Goal: Book appointment/travel/reservation

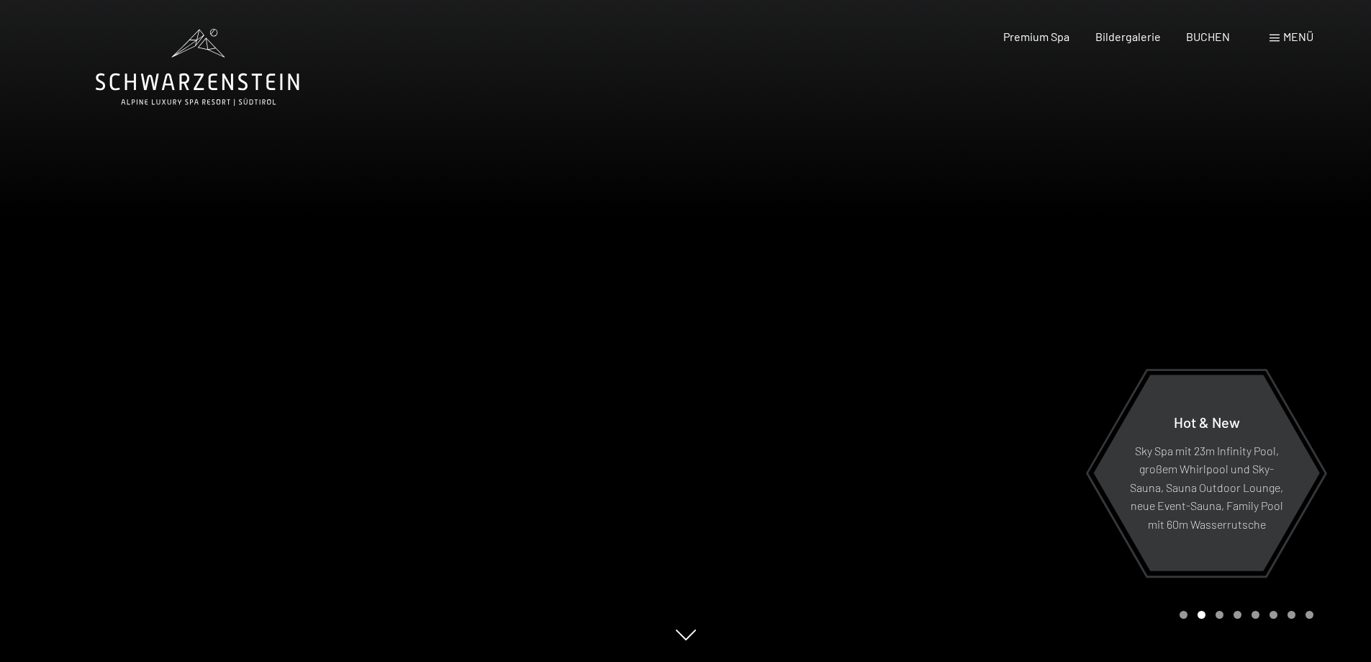
click at [1302, 38] on span "Menü" at bounding box center [1299, 37] width 30 height 14
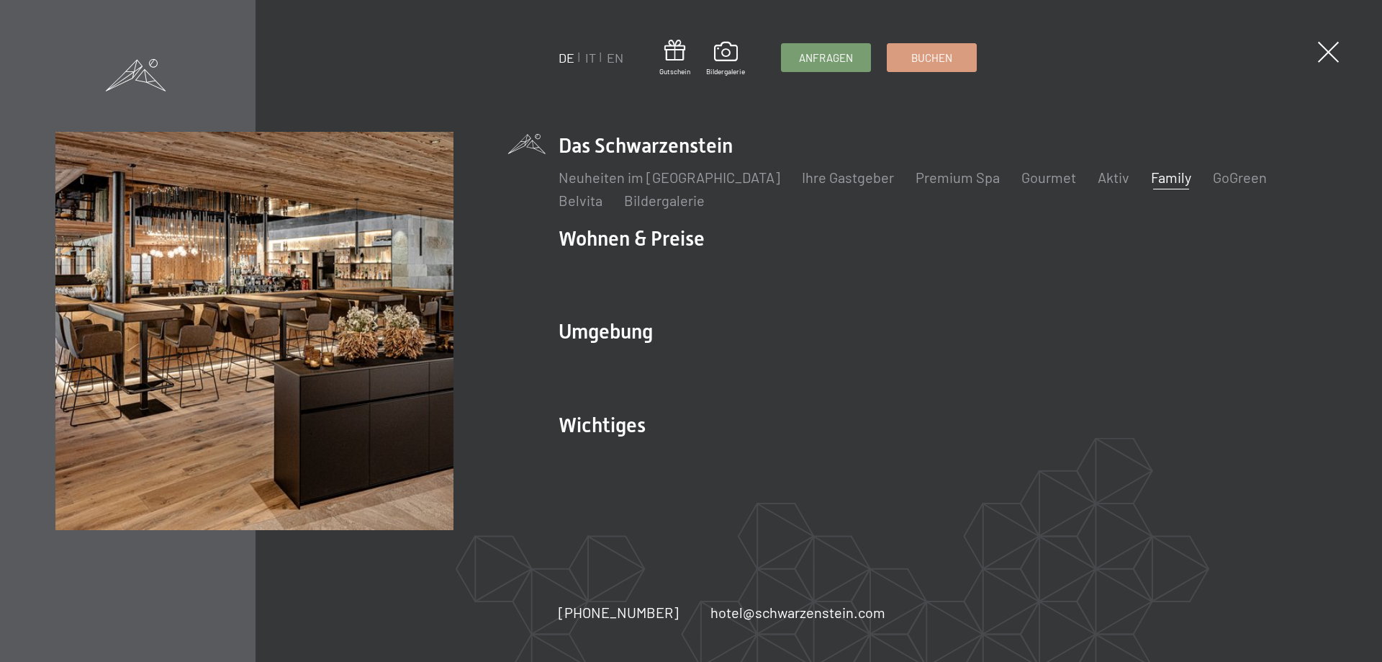
click at [1151, 174] on link "Family" at bounding box center [1171, 176] width 40 height 17
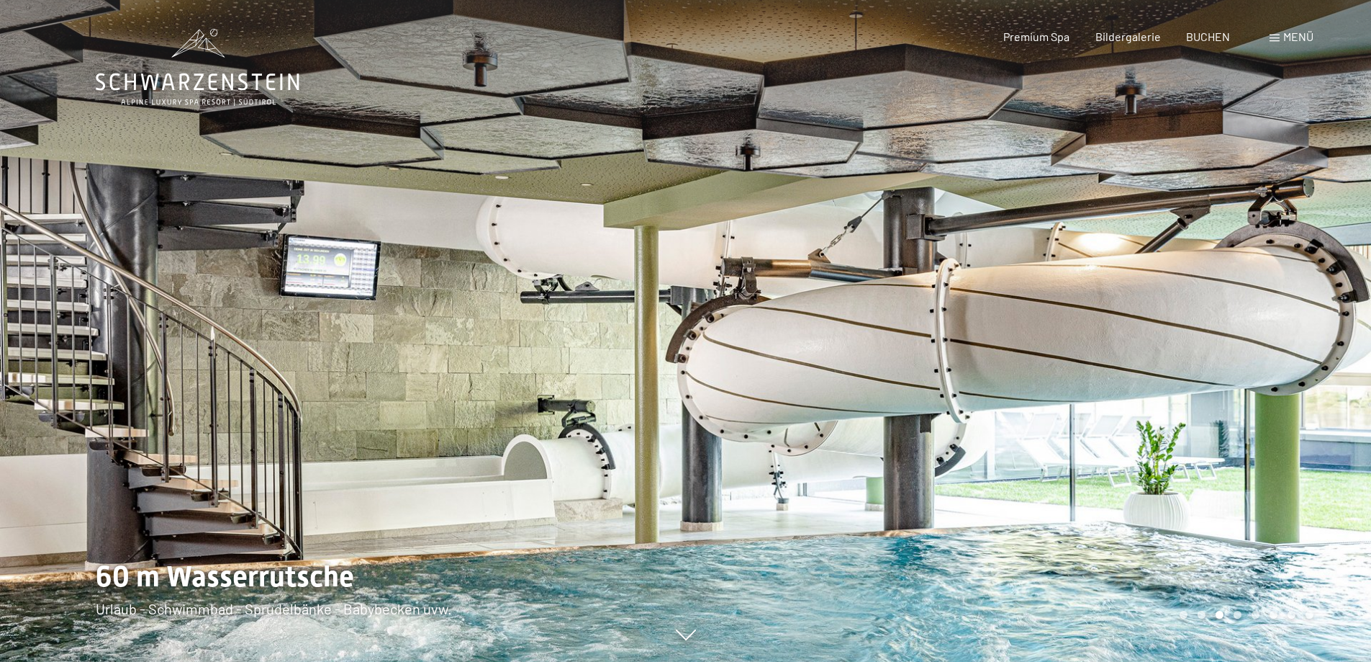
click at [1287, 37] on span "Menü" at bounding box center [1299, 37] width 30 height 14
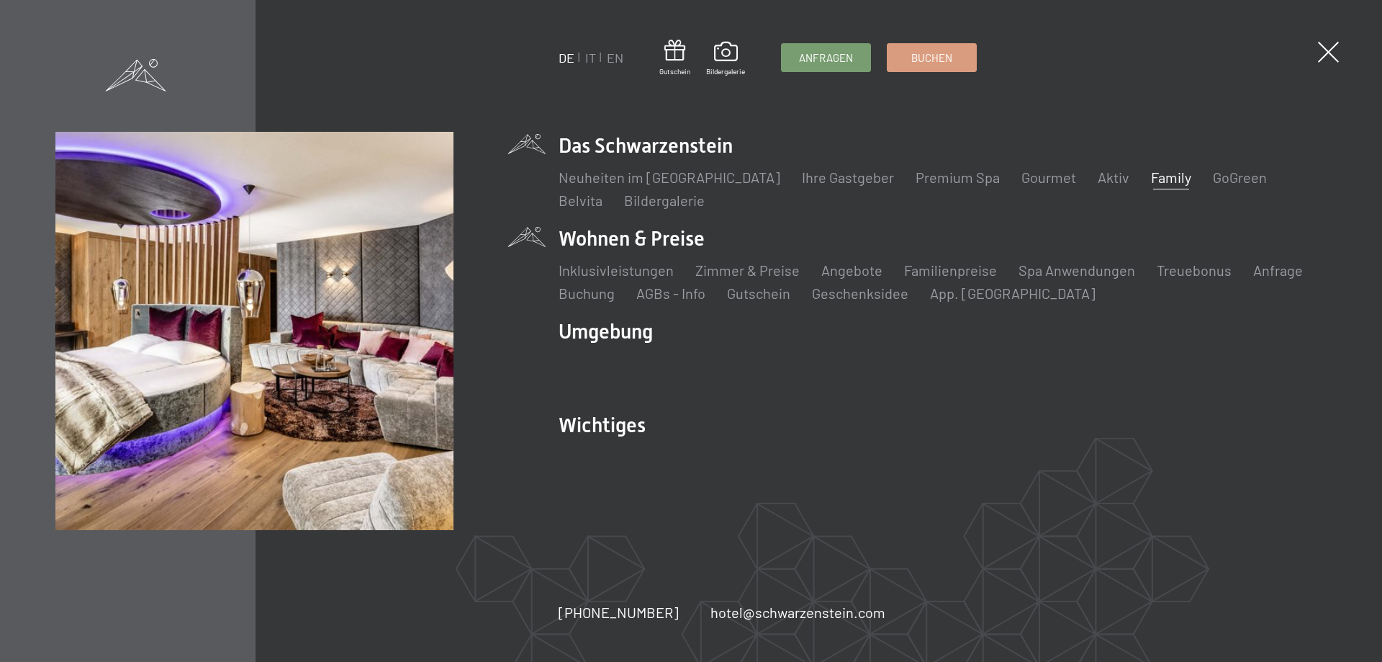
click at [638, 240] on li "Wohnen & Preise Inklusivleistungen Zimmer & Preise Liste Angebote Liste Familie…" at bounding box center [943, 264] width 768 height 78
click at [754, 271] on link "Zimmer & Preise" at bounding box center [747, 269] width 104 height 17
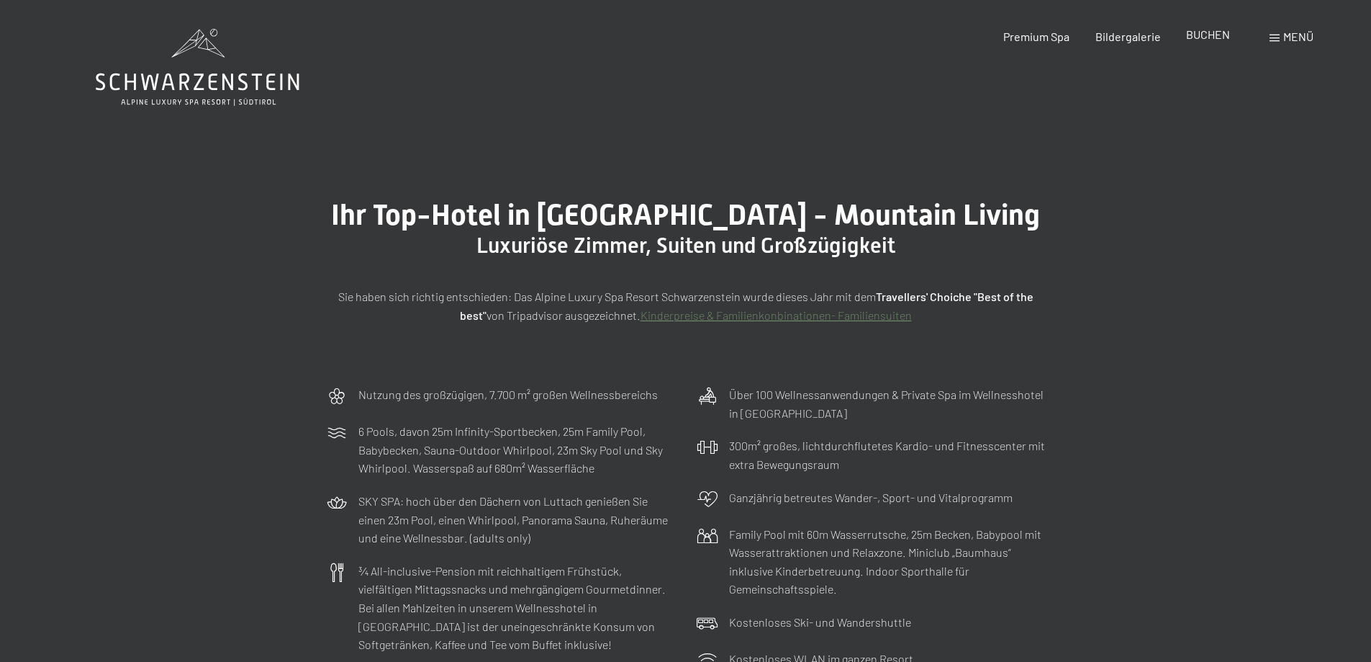
click at [1214, 32] on span "BUCHEN" at bounding box center [1208, 34] width 44 height 14
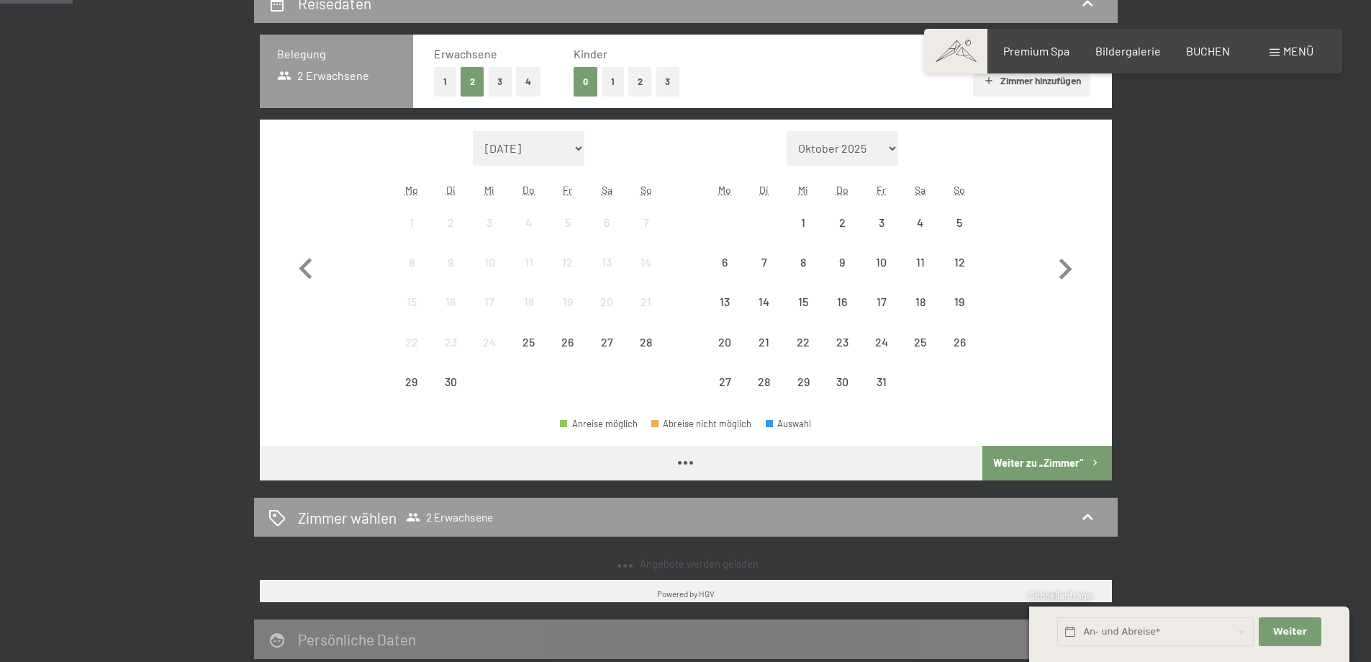
scroll to position [72, 0]
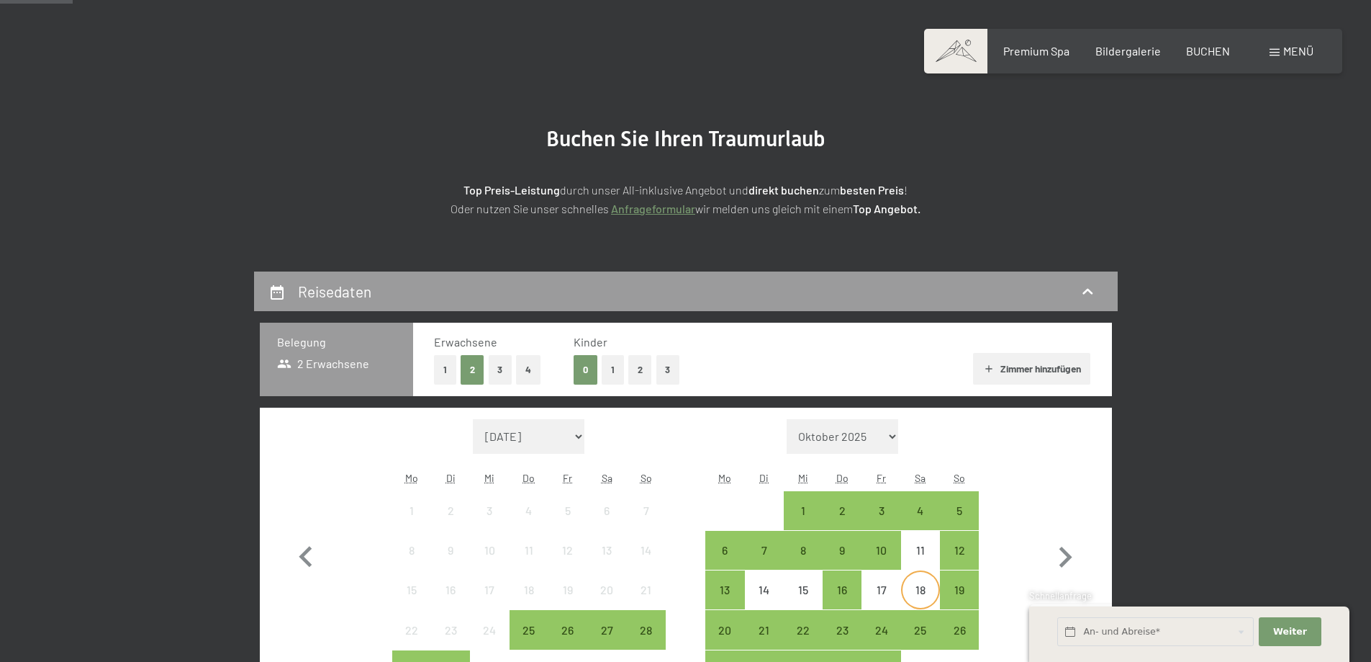
click at [927, 587] on div "18" at bounding box center [921, 602] width 36 height 36
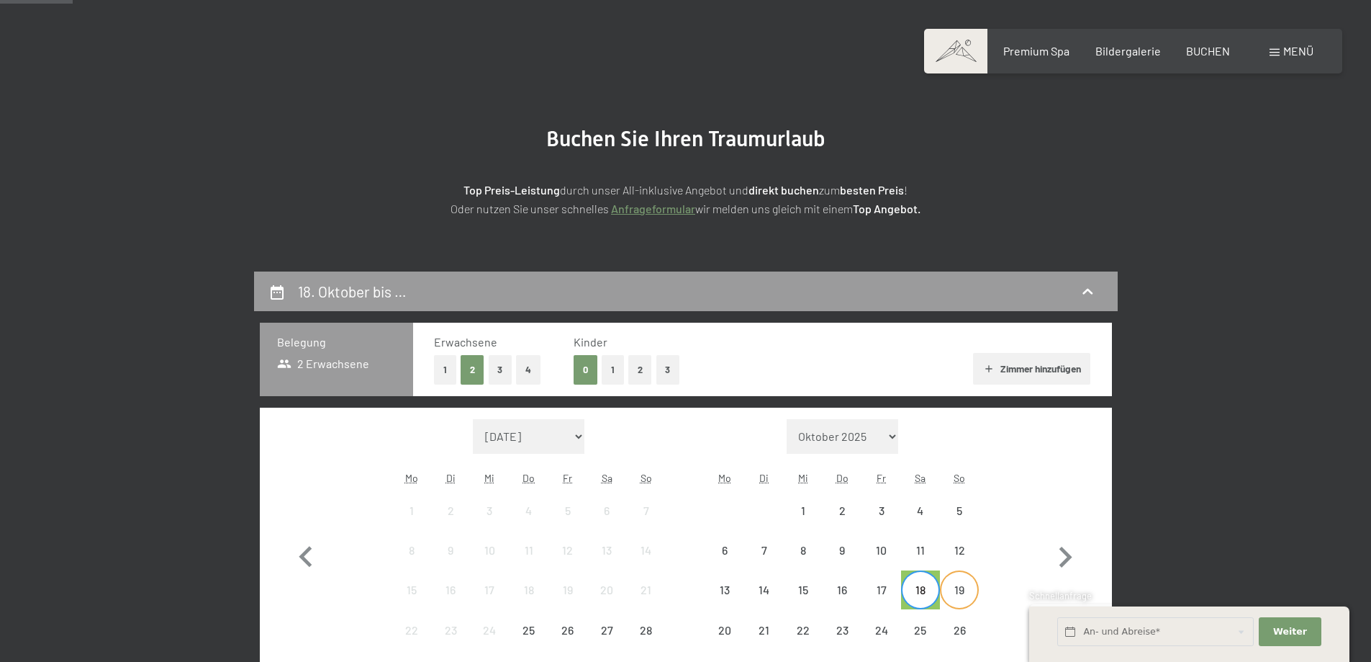
click at [965, 600] on div "19" at bounding box center [960, 602] width 36 height 36
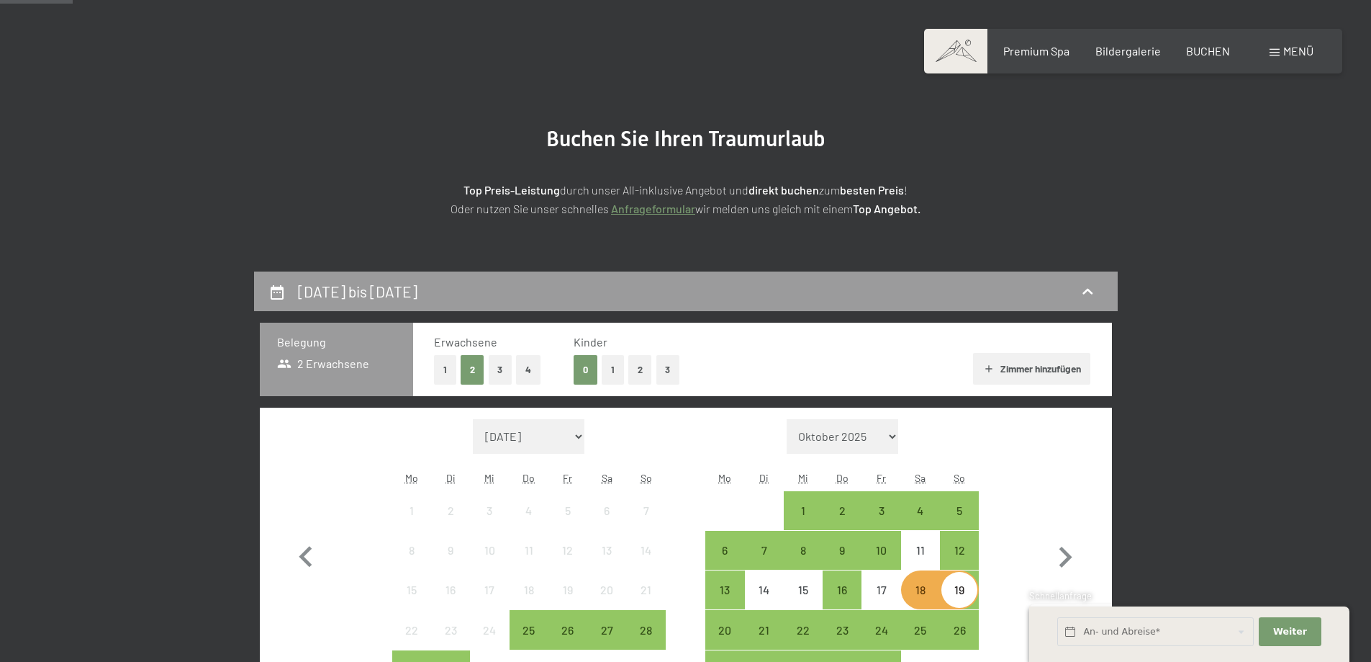
click at [663, 209] on link "Anfrageformular" at bounding box center [653, 209] width 84 height 14
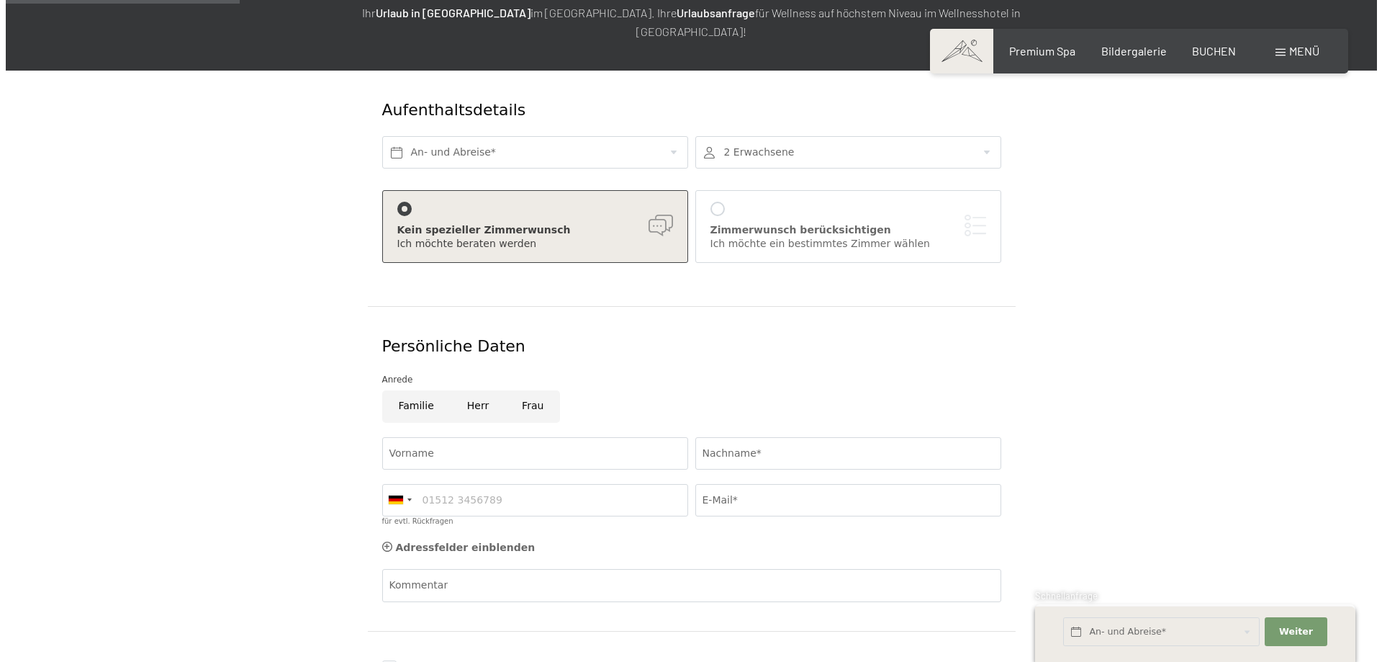
scroll to position [216, 0]
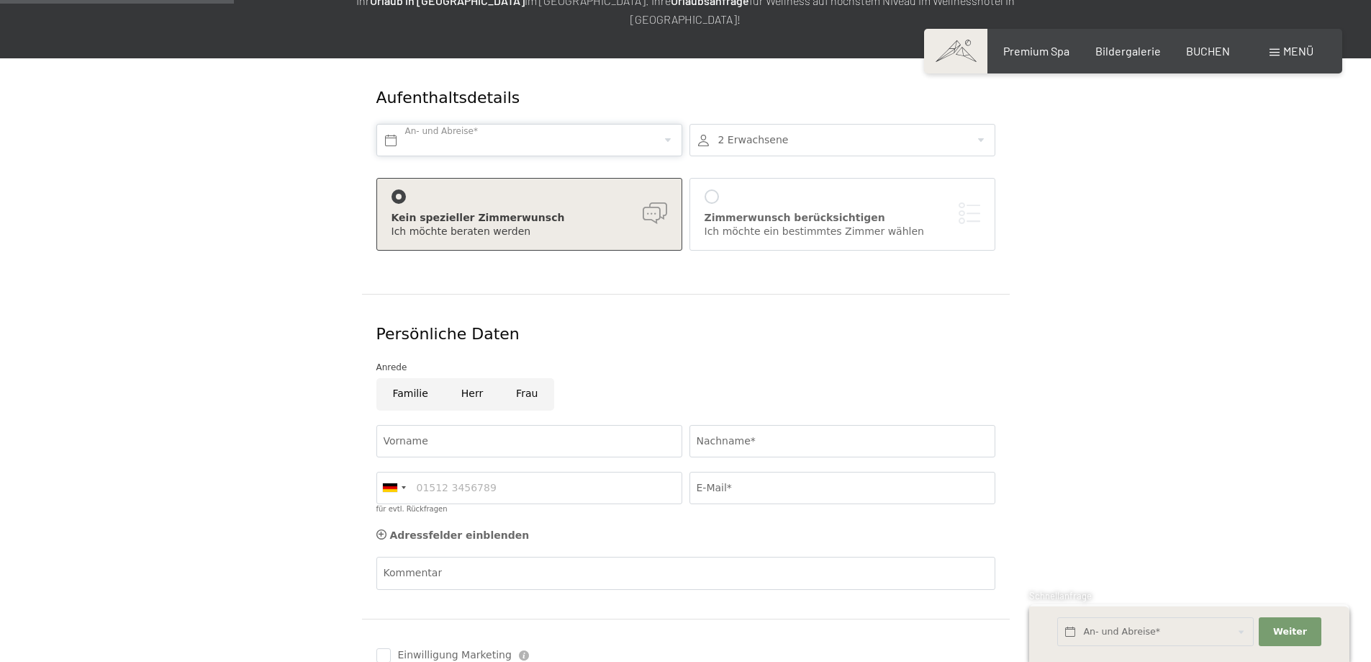
click at [454, 124] on input "text" at bounding box center [530, 140] width 306 height 32
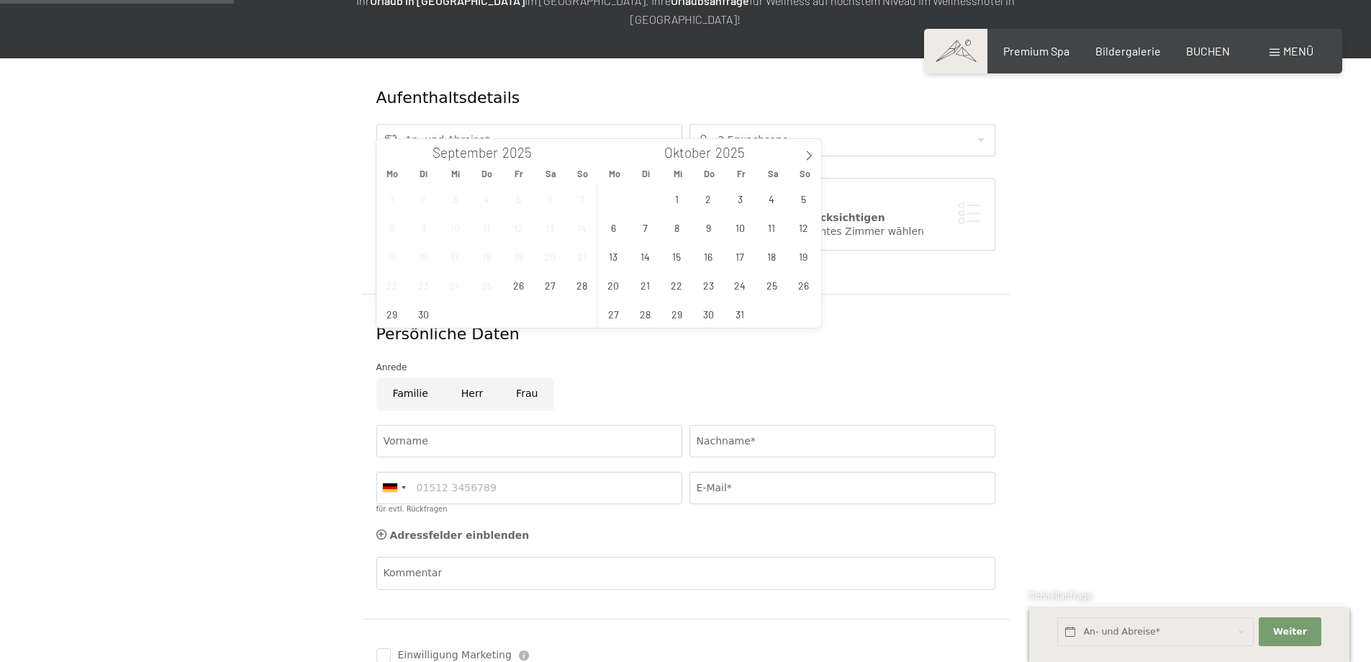
click at [1304, 50] on span "Menü" at bounding box center [1299, 51] width 30 height 14
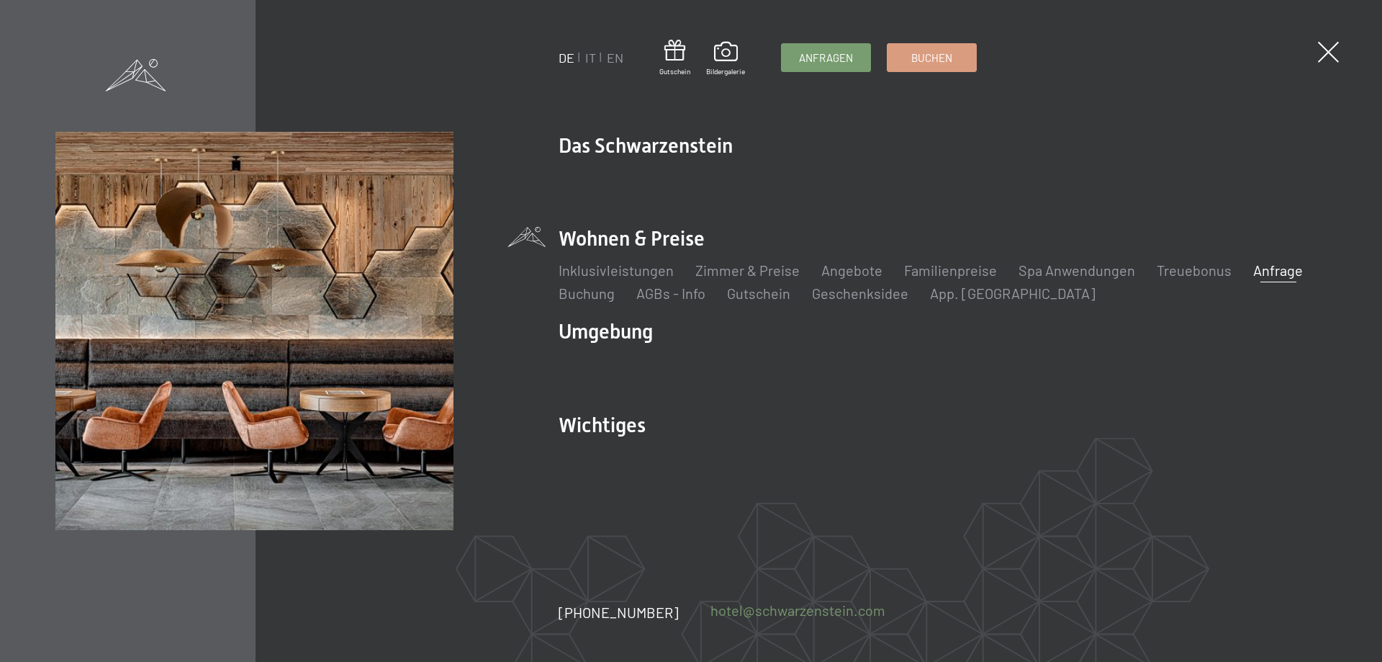
click at [770, 613] on link "hotel@ no-spam. schwarzenstein. no-spam. com" at bounding box center [798, 610] width 175 height 20
drag, startPoint x: 688, startPoint y: 609, endPoint x: 861, endPoint y: 611, distance: 172.8
click at [861, 611] on div "+39 0474 674100 hotel@ no-spam. schwarzenstein. no-spam. com" at bounding box center [738, 612] width 359 height 20
copy link "hotel@ no-spam. schwarzenstein. no-spam. com"
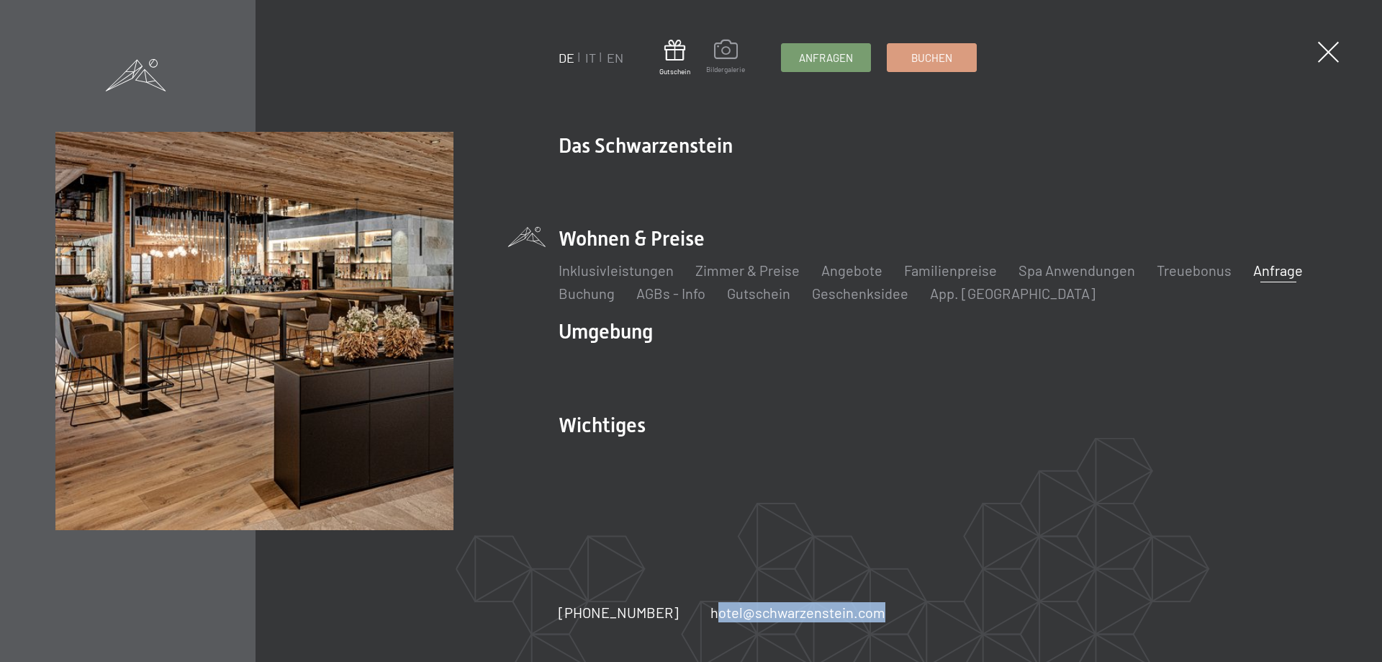
click at [730, 62] on span at bounding box center [725, 52] width 39 height 24
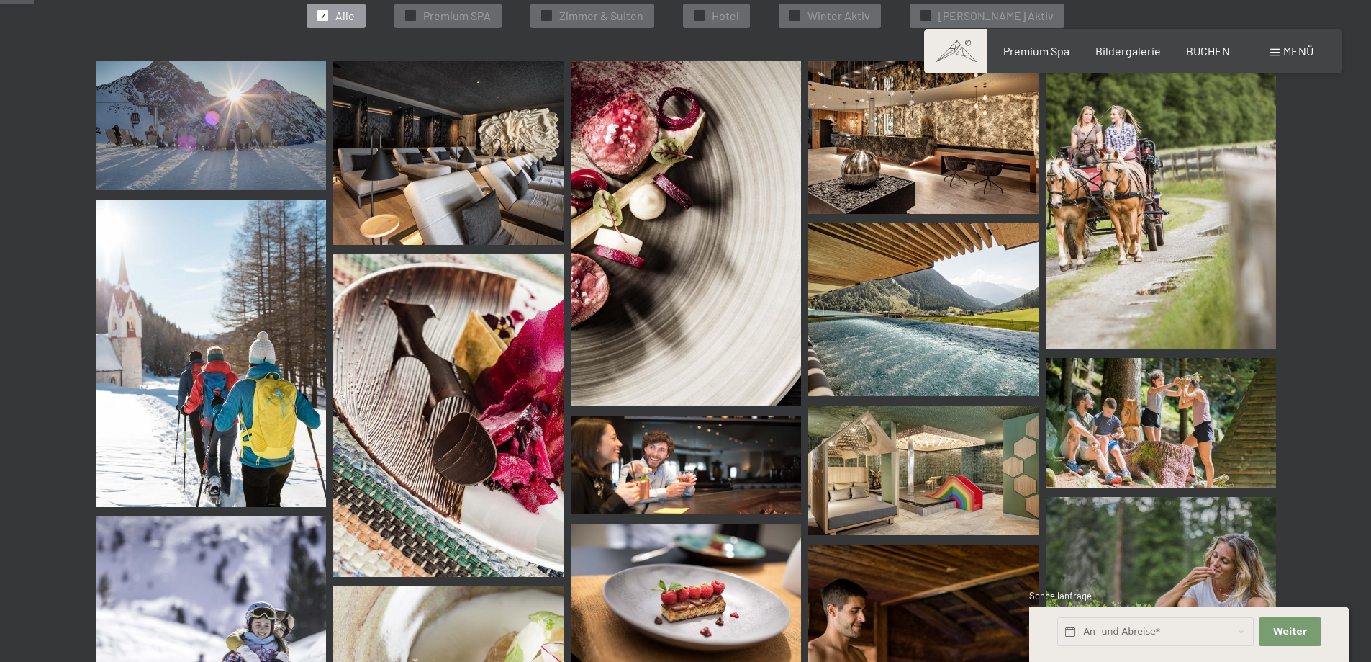
scroll to position [504, 0]
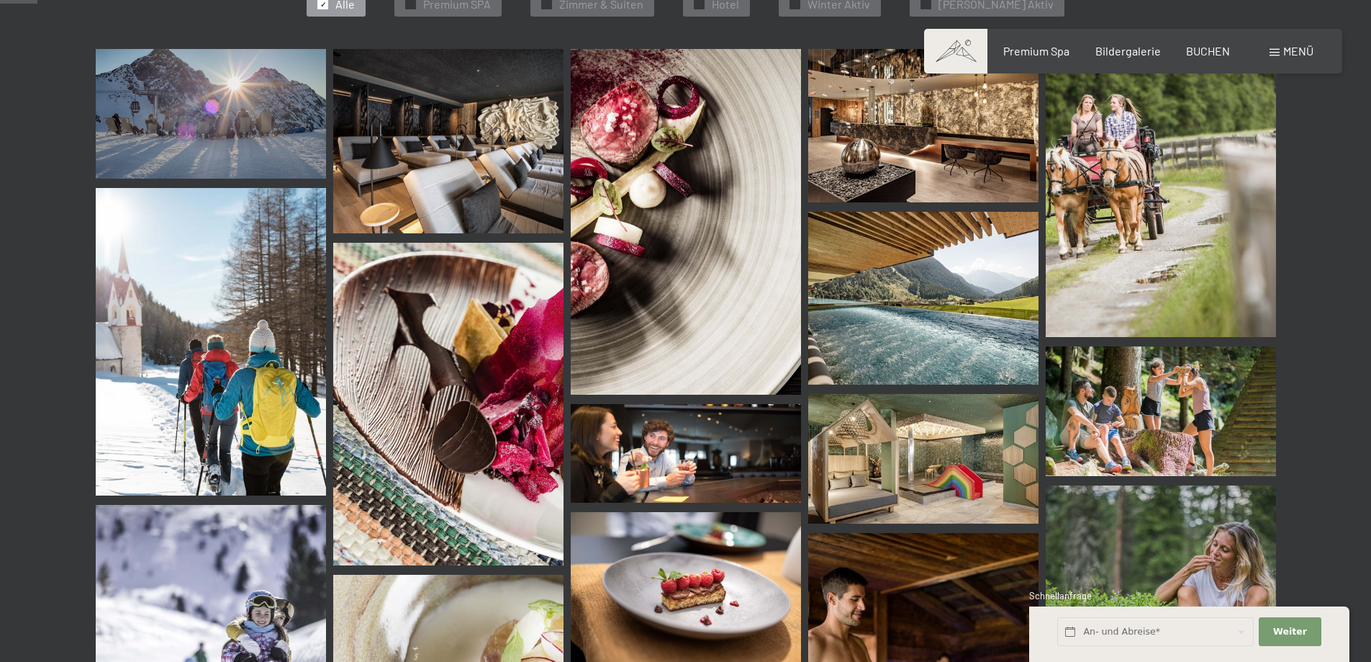
click at [908, 467] on img at bounding box center [923, 459] width 230 height 130
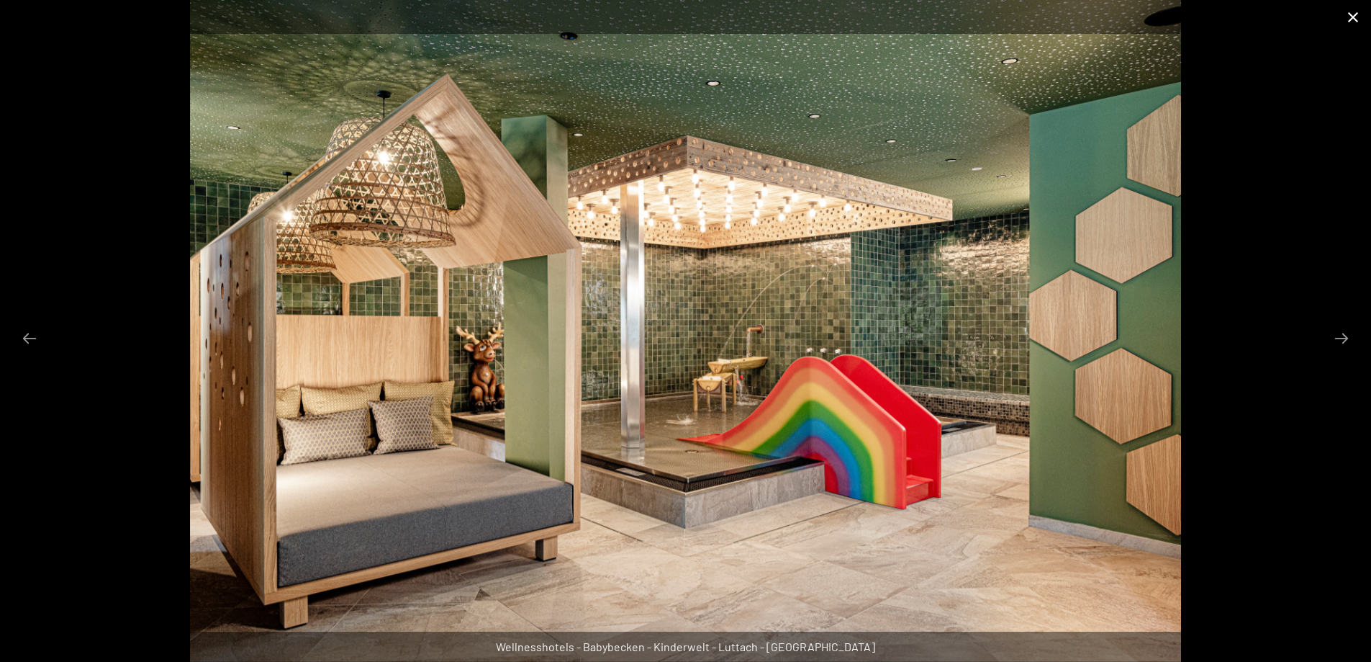
click at [1348, 18] on button "Close gallery" at bounding box center [1353, 17] width 36 height 34
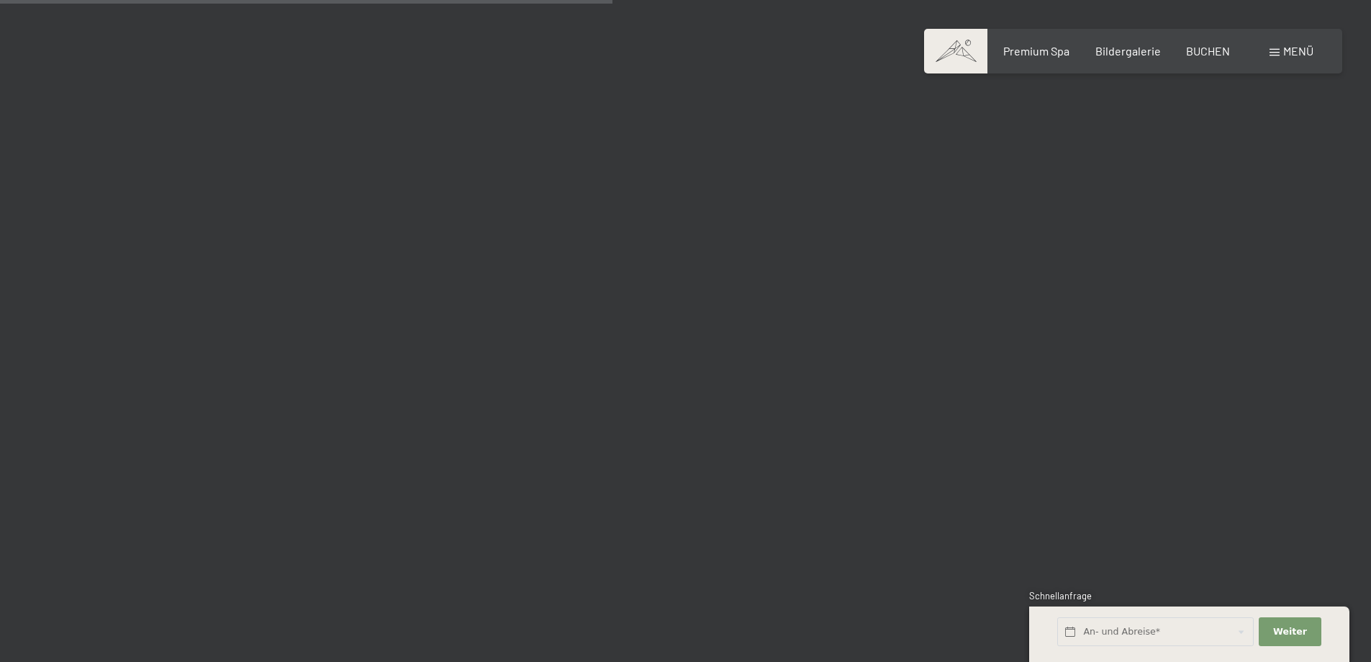
scroll to position [8207, 0]
